Goal: Task Accomplishment & Management: Complete application form

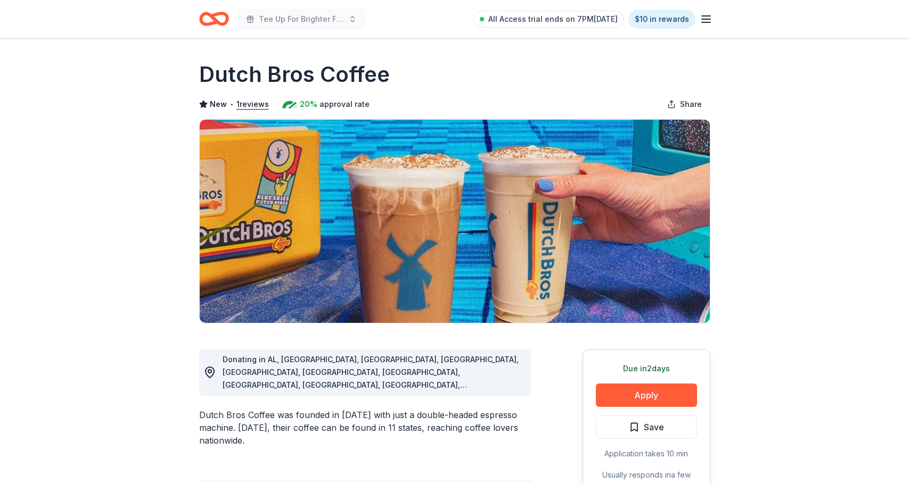
click at [652, 395] on button "Apply" at bounding box center [646, 395] width 101 height 23
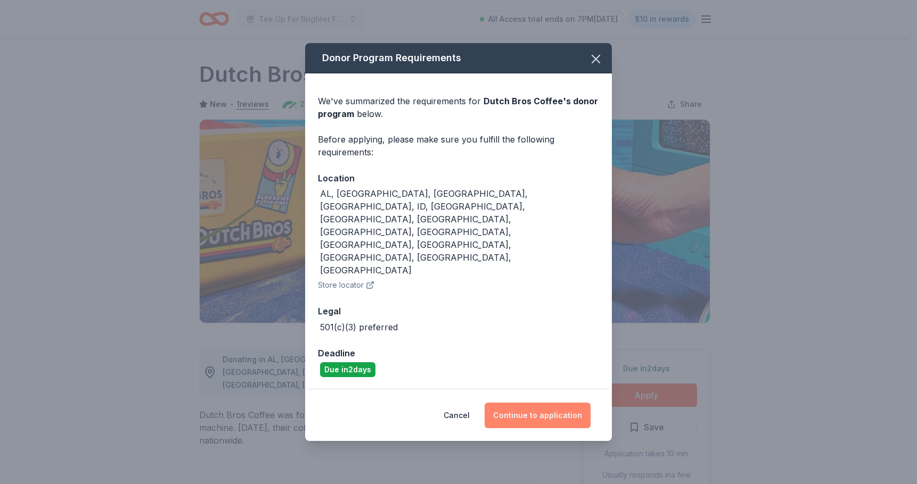
click at [508, 403] on button "Continue to application" at bounding box center [537, 416] width 106 height 26
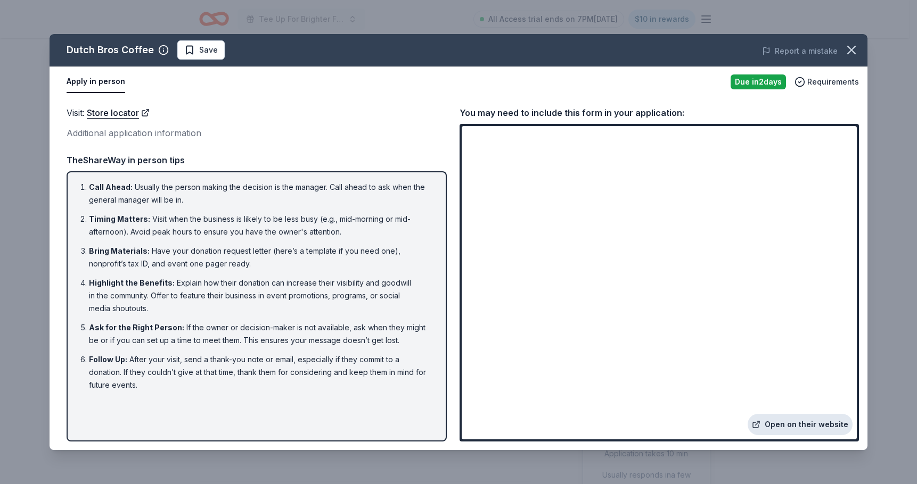
click at [777, 423] on link "Open on their website" at bounding box center [799, 424] width 105 height 21
click at [189, 52] on span "Save" at bounding box center [201, 50] width 34 height 13
click at [227, 59] on body "Tee Up For Brighter Futures All Access trial ends on 7PM, 9/22 $10 in rewards D…" at bounding box center [454, 242] width 909 height 484
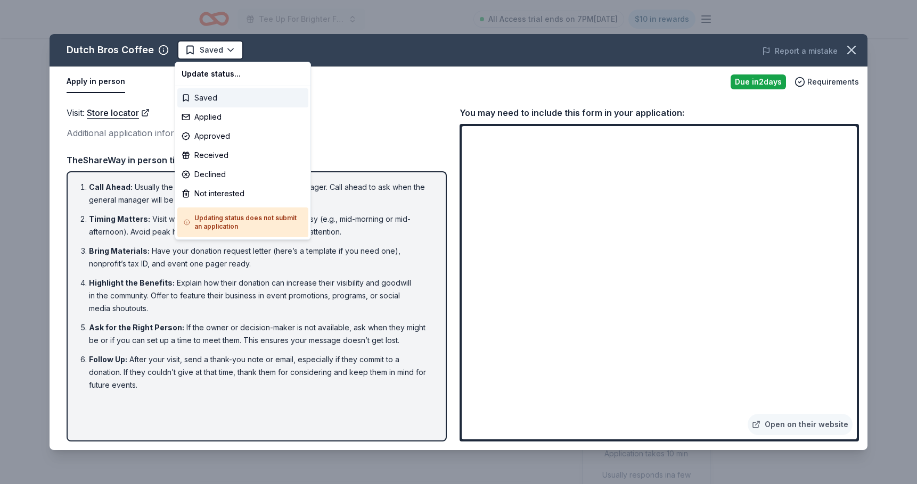
click at [223, 96] on div "Saved" at bounding box center [242, 97] width 131 height 19
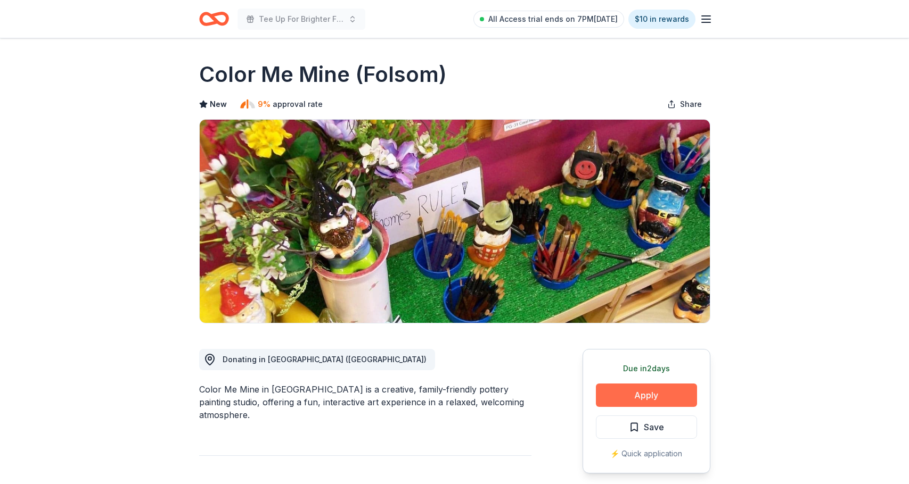
click at [657, 392] on button "Apply" at bounding box center [646, 395] width 101 height 23
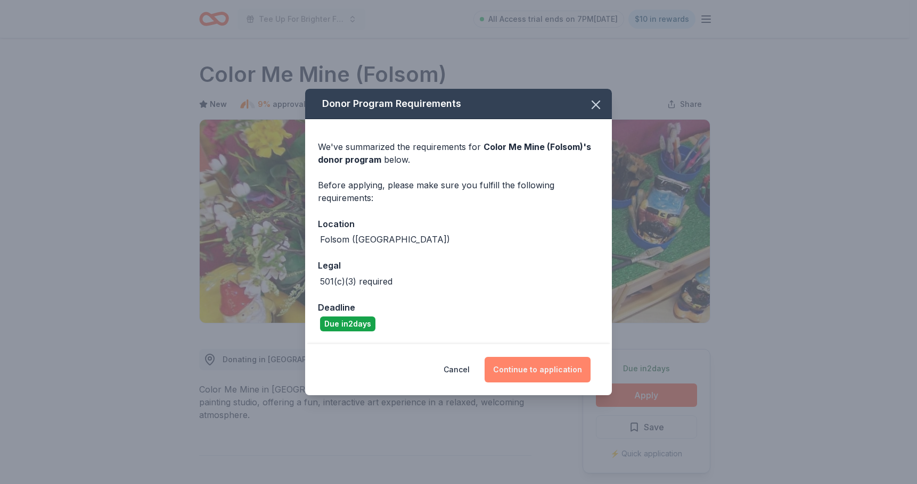
click at [553, 368] on button "Continue to application" at bounding box center [537, 370] width 106 height 26
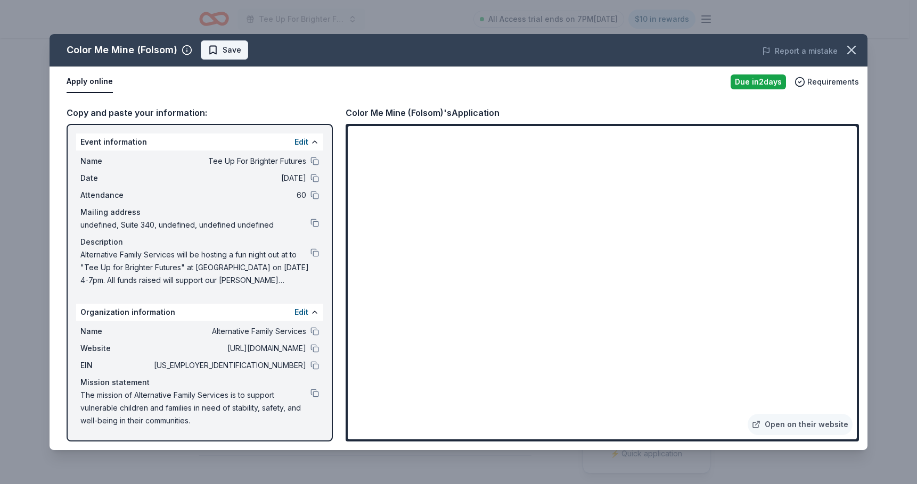
click at [225, 49] on span "Save" at bounding box center [232, 50] width 19 height 13
click at [248, 48] on html "Tee Up For Brighter Futures All Access trial ends on 7PM, 9/22 $10 in rewards D…" at bounding box center [458, 242] width 917 height 484
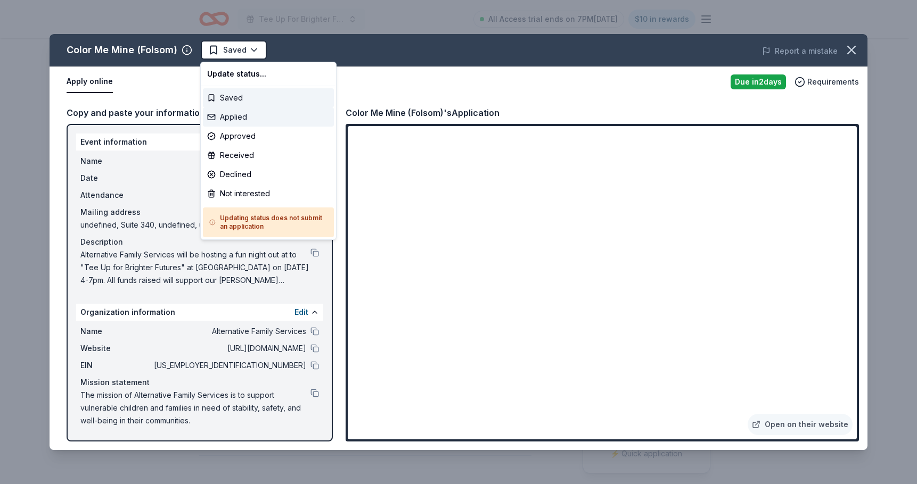
click at [245, 118] on div "Applied" at bounding box center [268, 117] width 131 height 19
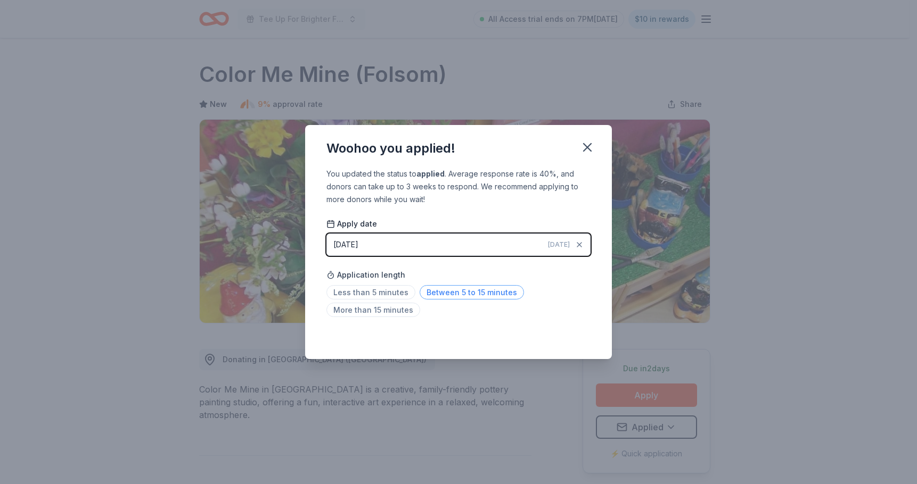
click at [449, 294] on span "Between 5 to 15 minutes" at bounding box center [471, 292] width 104 height 14
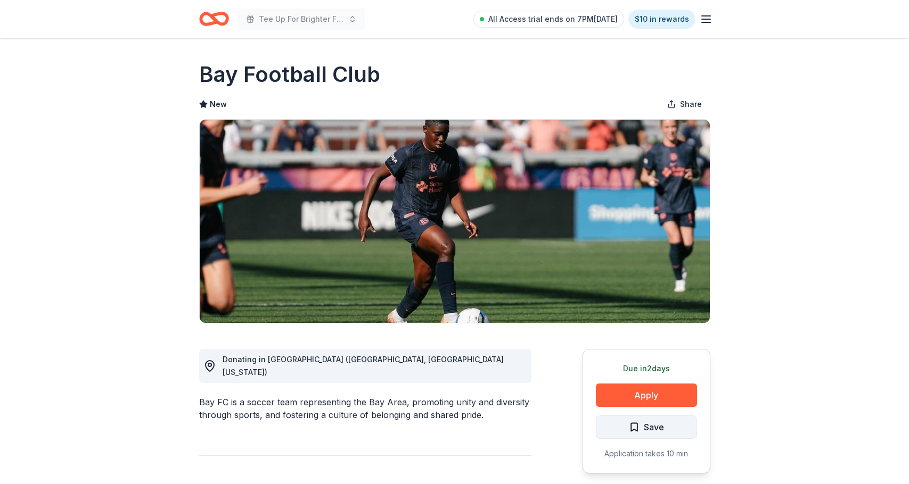
click at [651, 424] on span "Save" at bounding box center [654, 428] width 20 height 14
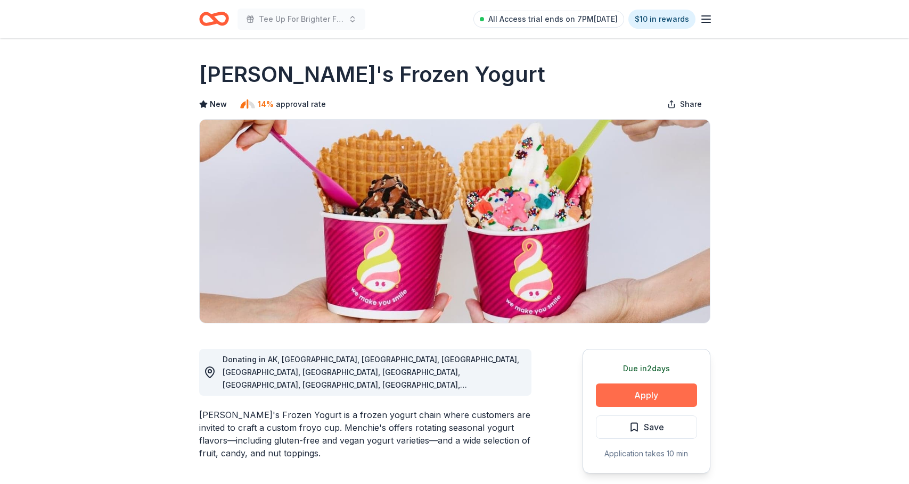
click at [661, 391] on button "Apply" at bounding box center [646, 395] width 101 height 23
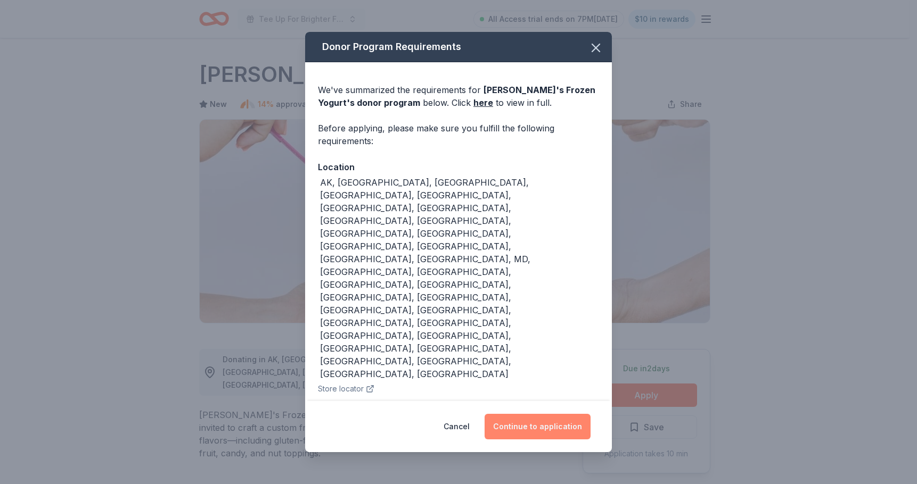
click at [533, 414] on button "Continue to application" at bounding box center [537, 427] width 106 height 26
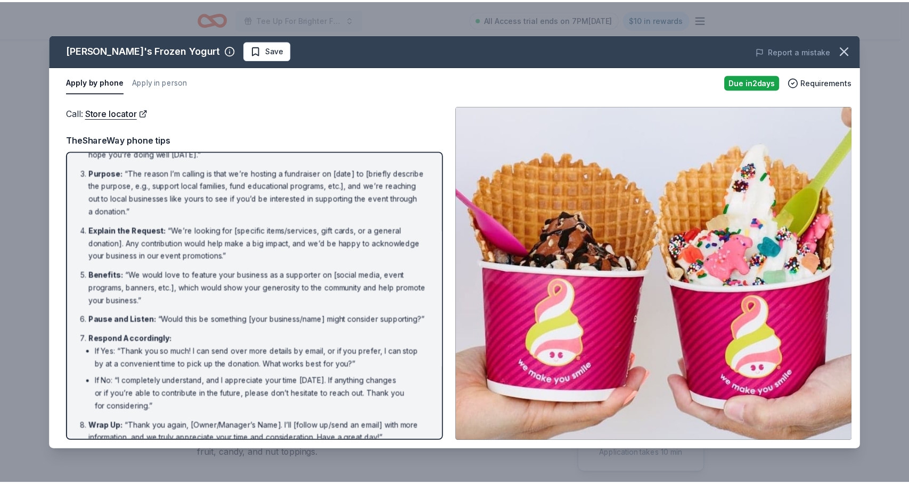
scroll to position [84, 0]
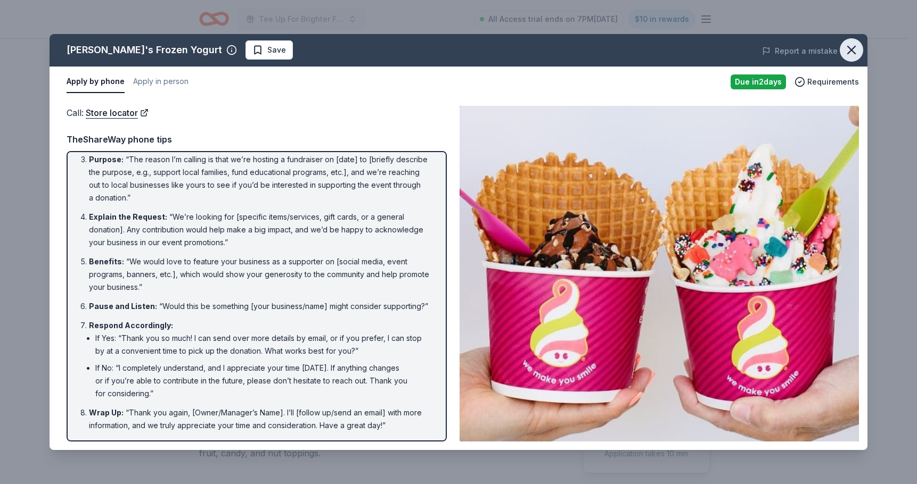
click at [851, 51] on icon "button" at bounding box center [851, 50] width 15 height 15
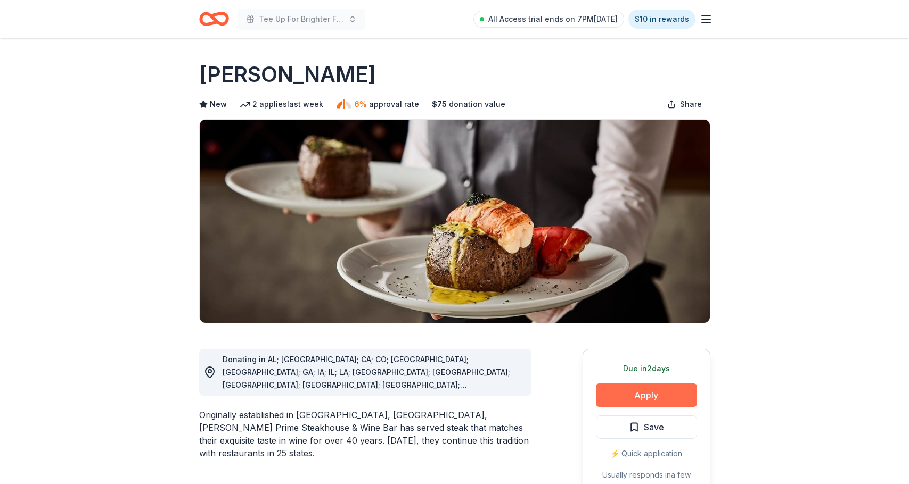
click at [640, 399] on button "Apply" at bounding box center [646, 395] width 101 height 23
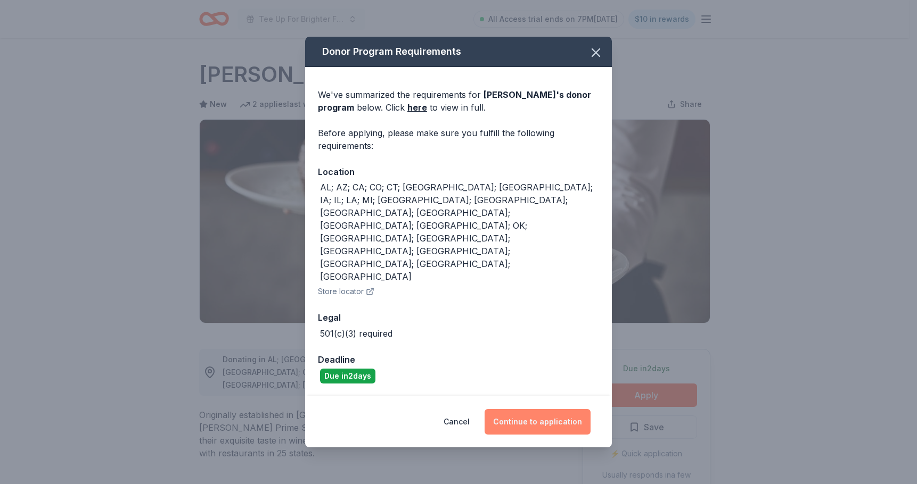
click at [558, 409] on button "Continue to application" at bounding box center [537, 422] width 106 height 26
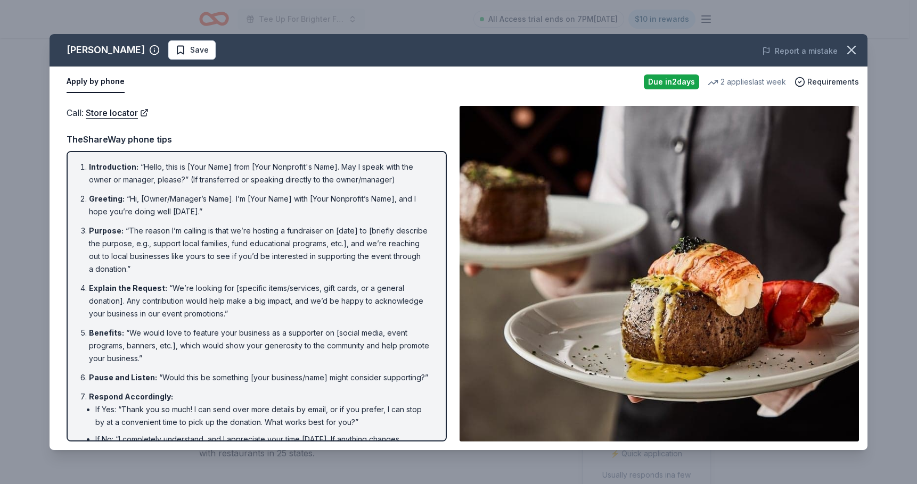
click at [674, 257] on img at bounding box center [658, 274] width 399 height 336
click at [127, 116] on link "Store locator" at bounding box center [117, 113] width 63 height 14
click at [860, 48] on button "button" at bounding box center [850, 49] width 23 height 23
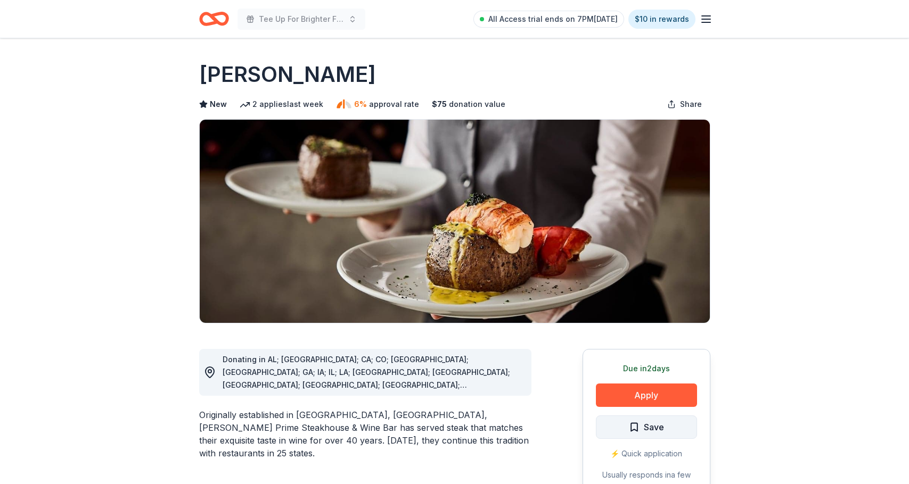
click at [654, 427] on span "Save" at bounding box center [654, 428] width 20 height 14
click at [667, 429] on html "Tee Up For Brighter Futures All Access trial ends on 7PM, 9/22 $10 in rewards D…" at bounding box center [454, 242] width 909 height 484
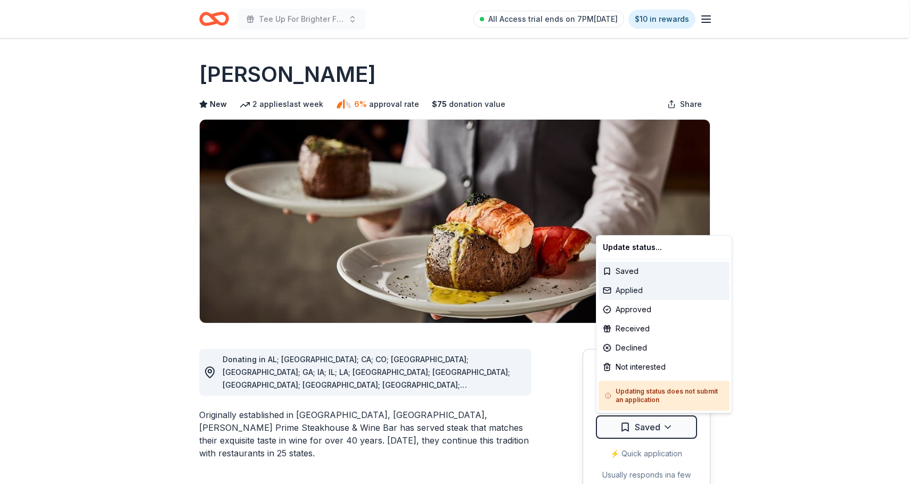
click at [653, 287] on div "Applied" at bounding box center [663, 290] width 131 height 19
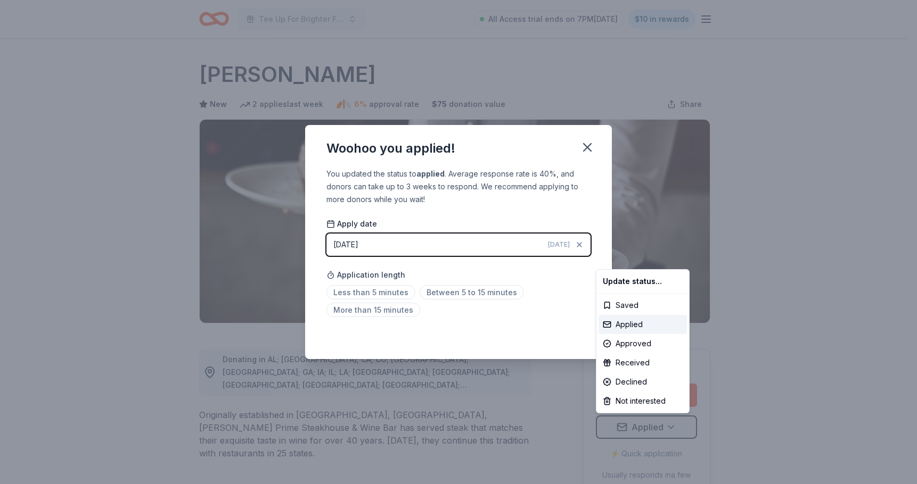
click at [583, 151] on html "Tee Up For Brighter Futures All Access trial ends on 7PM, 9/22 $10 in rewards D…" at bounding box center [458, 242] width 917 height 484
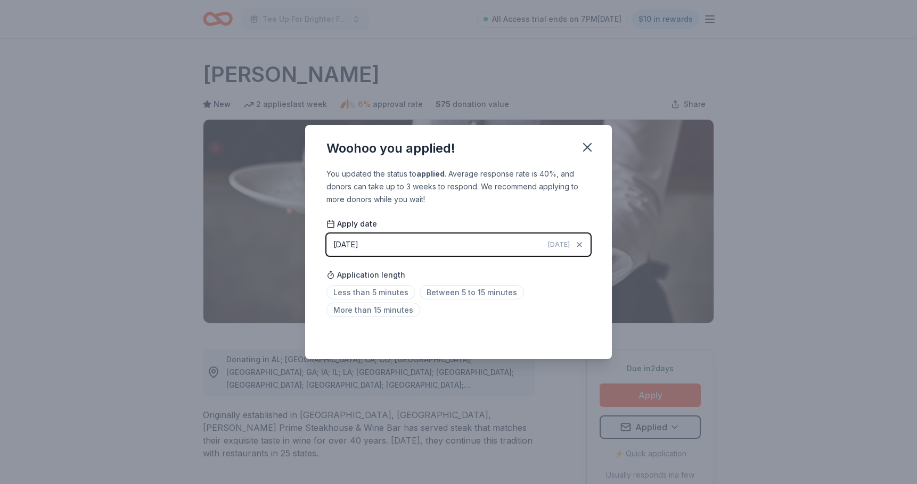
drag, startPoint x: 584, startPoint y: 144, endPoint x: 598, endPoint y: 134, distance: 16.4
click at [585, 144] on icon "button" at bounding box center [587, 147] width 15 height 15
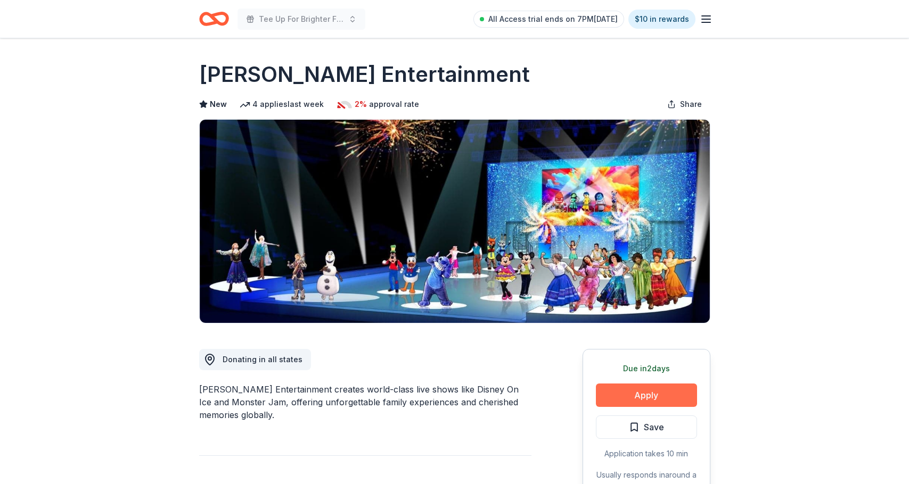
click at [648, 396] on button "Apply" at bounding box center [646, 395] width 101 height 23
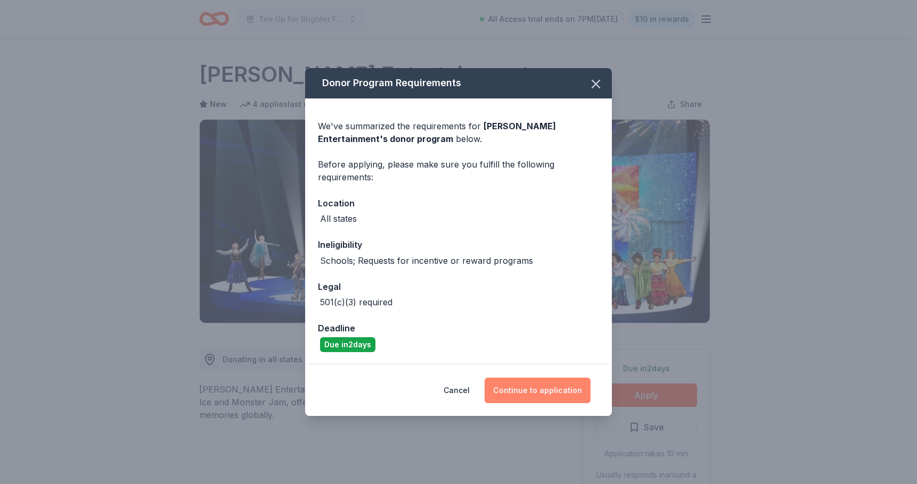
click at [539, 397] on button "Continue to application" at bounding box center [537, 391] width 106 height 26
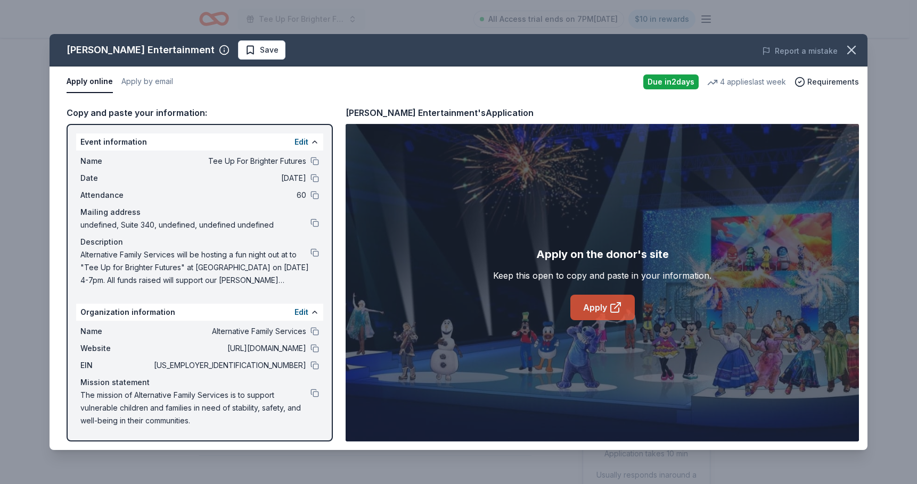
click at [587, 314] on link "Apply" at bounding box center [602, 308] width 64 height 26
click at [260, 44] on span "Save" at bounding box center [269, 50] width 19 height 13
click at [138, 83] on button "Apply by email" at bounding box center [147, 82] width 52 height 22
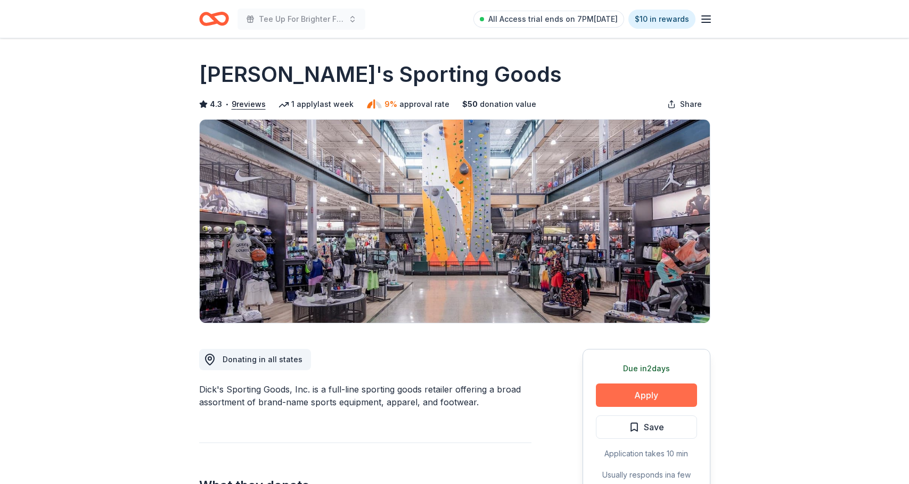
click at [636, 398] on button "Apply" at bounding box center [646, 395] width 101 height 23
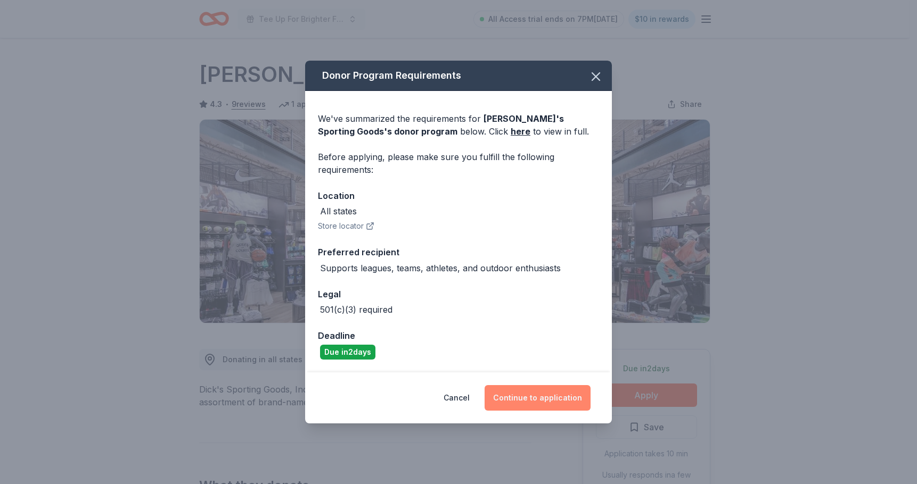
click at [539, 397] on button "Continue to application" at bounding box center [537, 398] width 106 height 26
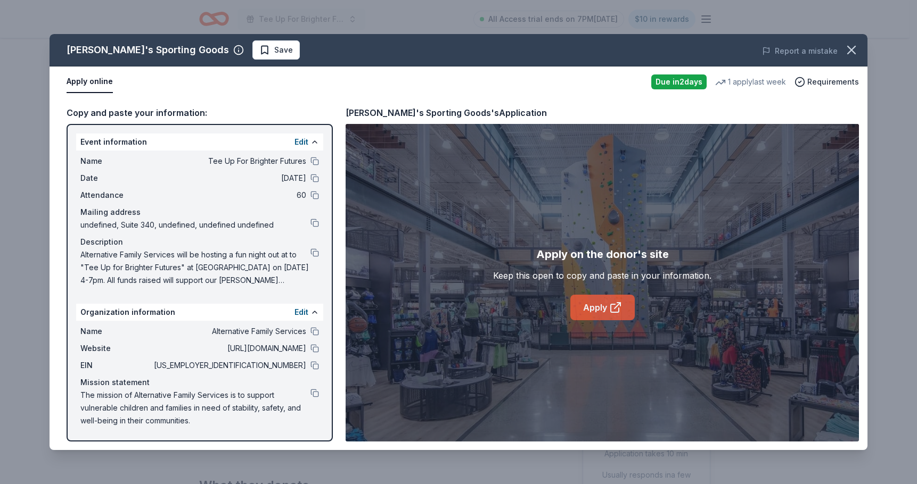
click at [616, 304] on icon at bounding box center [615, 307] width 13 height 13
click at [619, 307] on icon at bounding box center [615, 307] width 13 height 13
